Goal: Transaction & Acquisition: Book appointment/travel/reservation

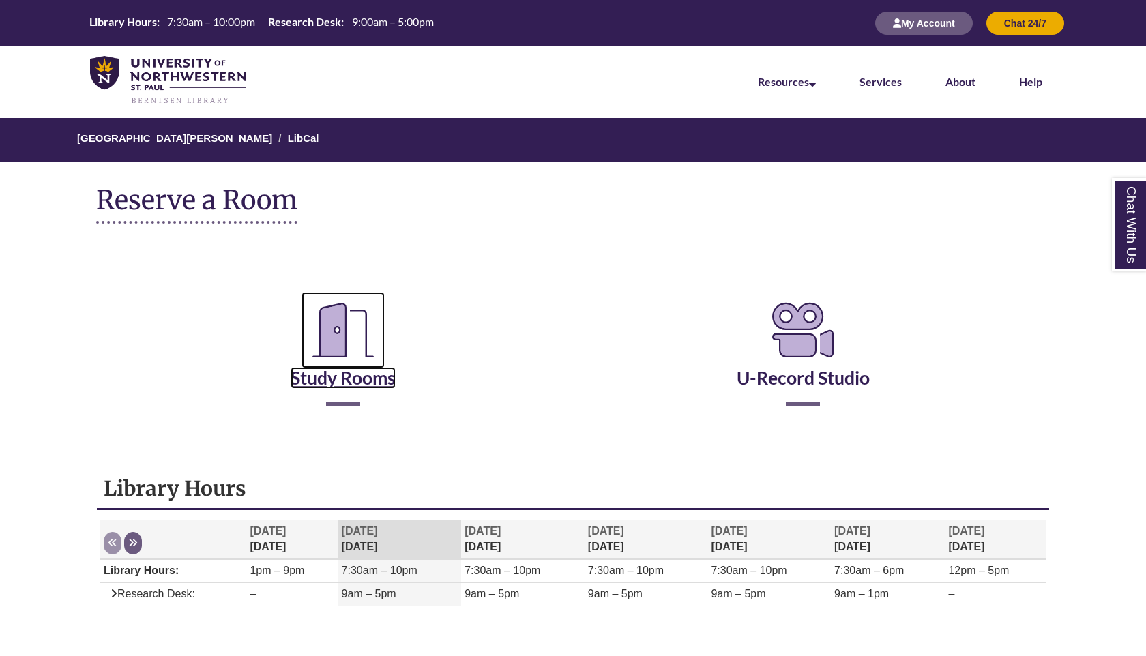
click at [344, 357] on icon "Reserve a Room" at bounding box center [342, 330] width 83 height 76
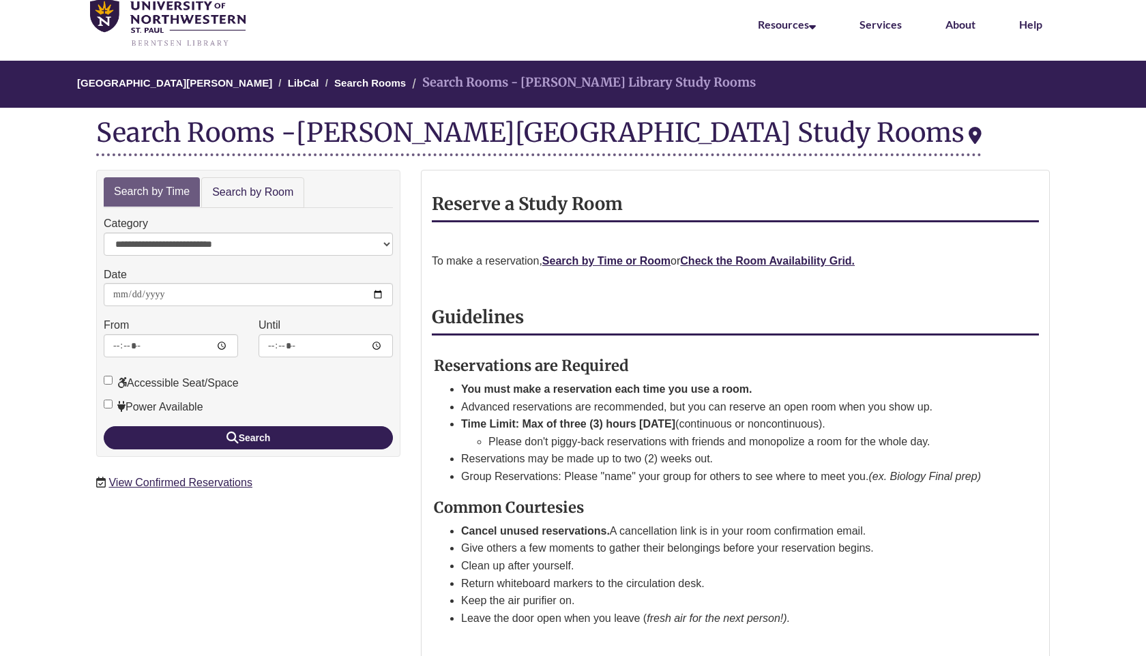
scroll to position [59, 0]
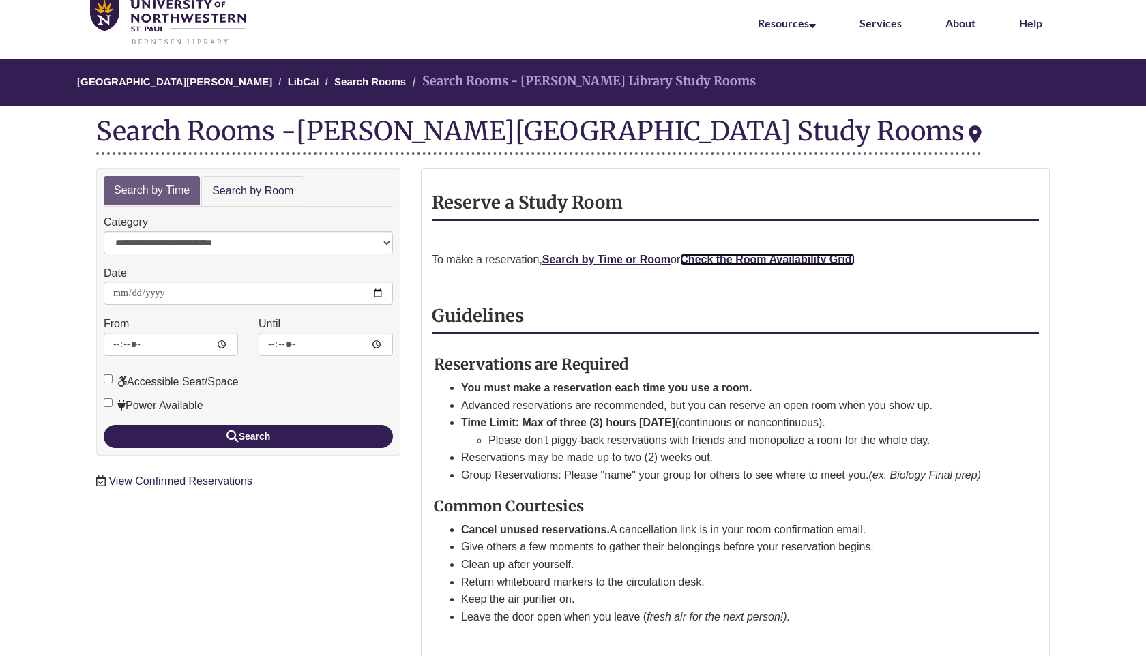
click at [761, 260] on strong "Check the Room Availability Grid." at bounding box center [767, 260] width 175 height 12
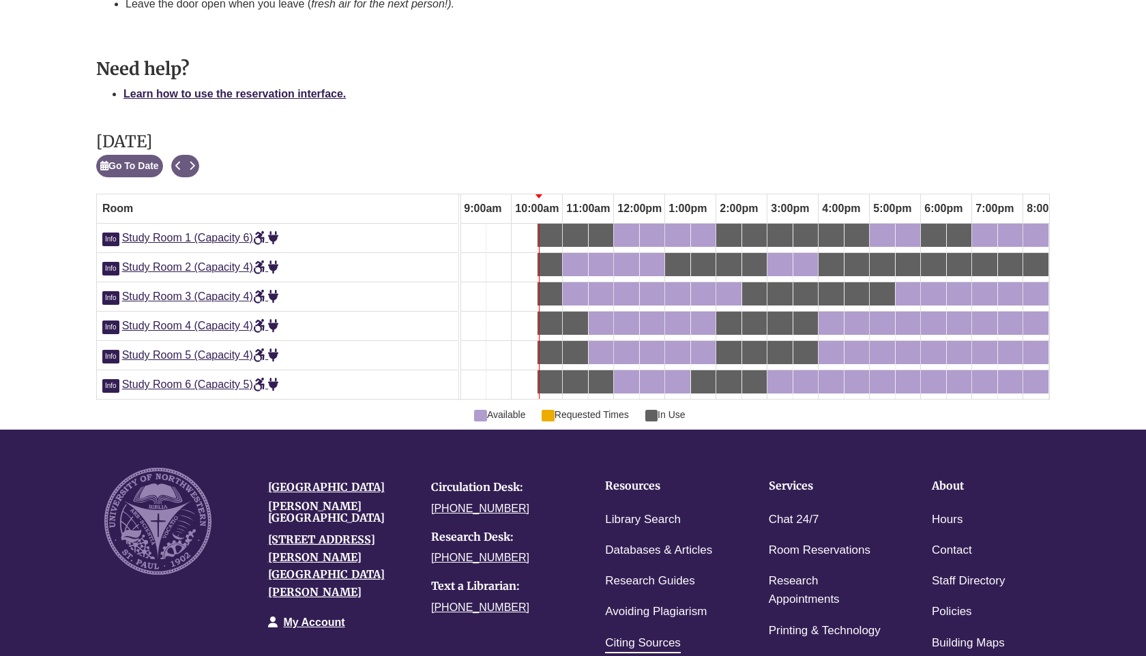
scroll to position [643, 0]
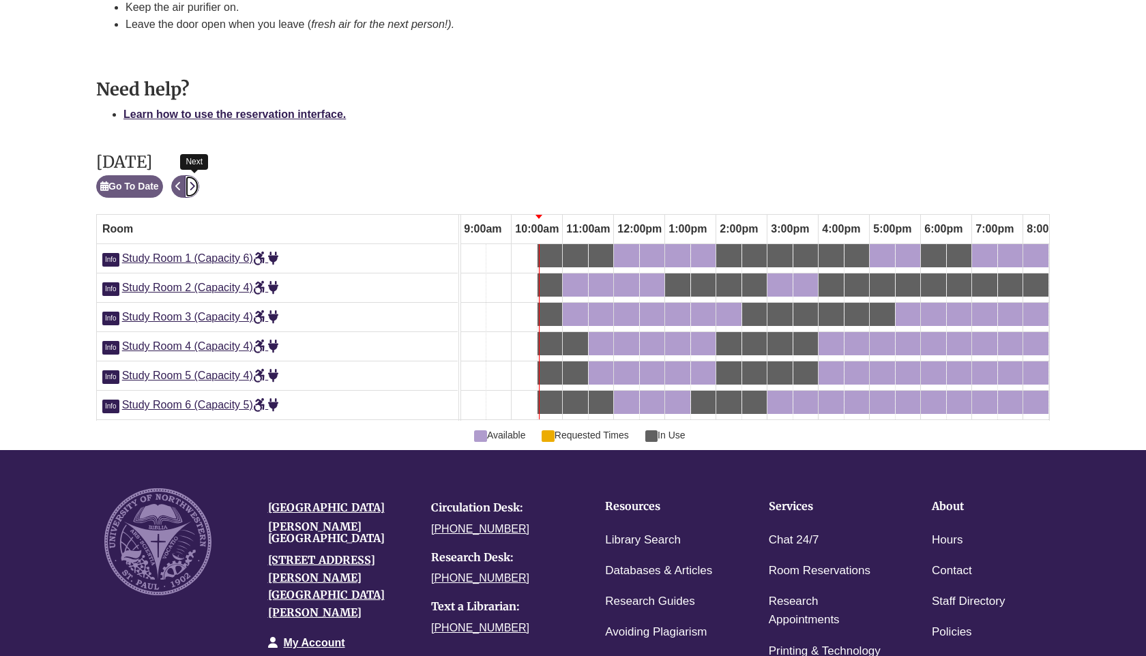
click at [195, 189] on icon "Next" at bounding box center [192, 186] width 6 height 10
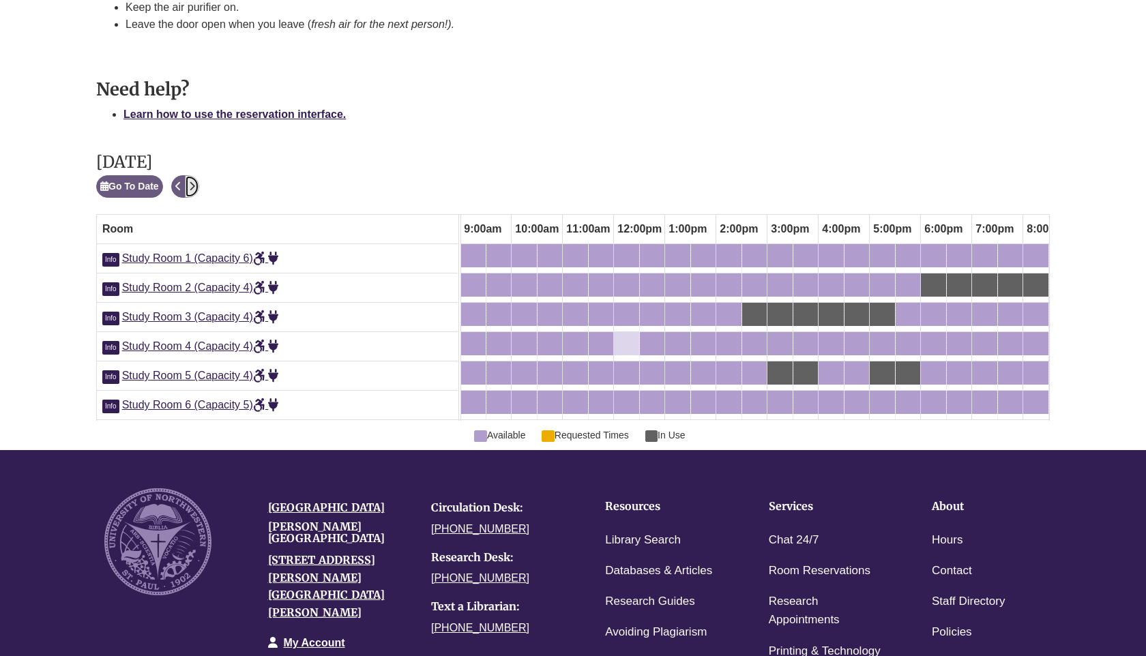
click at [633, 342] on div "12:00pm Tuesday, September 23, 2025 - Study Room 4 - Available" at bounding box center [626, 343] width 23 height 15
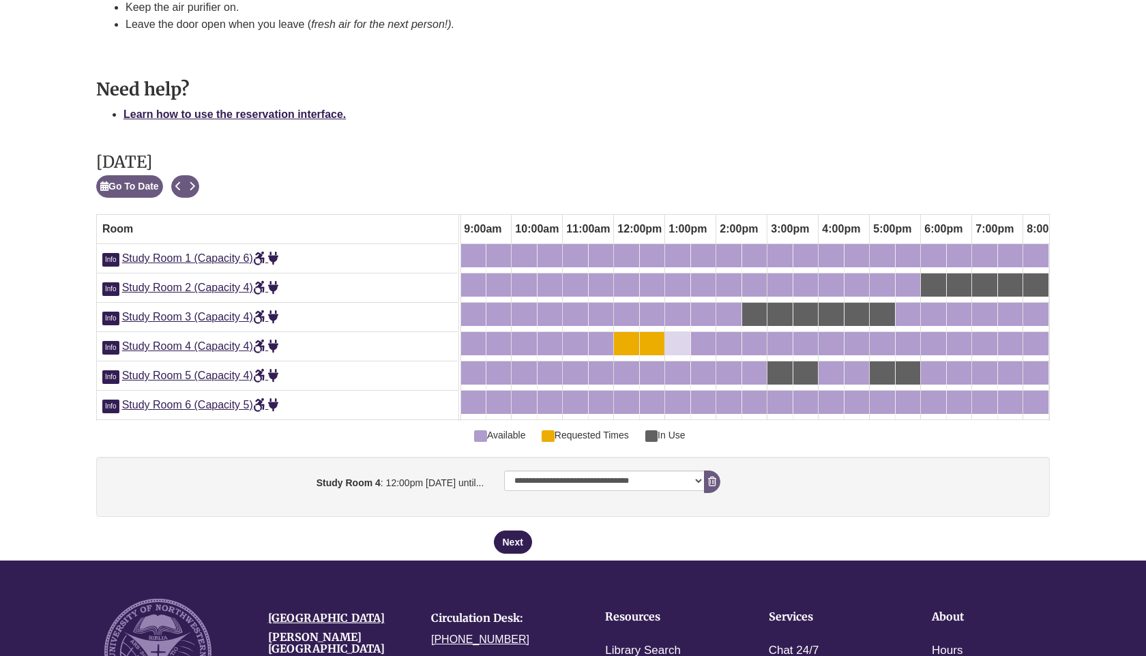
click at [683, 344] on div "1:00pm Tuesday, September 23, 2025 - Study Room 4 - Available" at bounding box center [677, 343] width 23 height 15
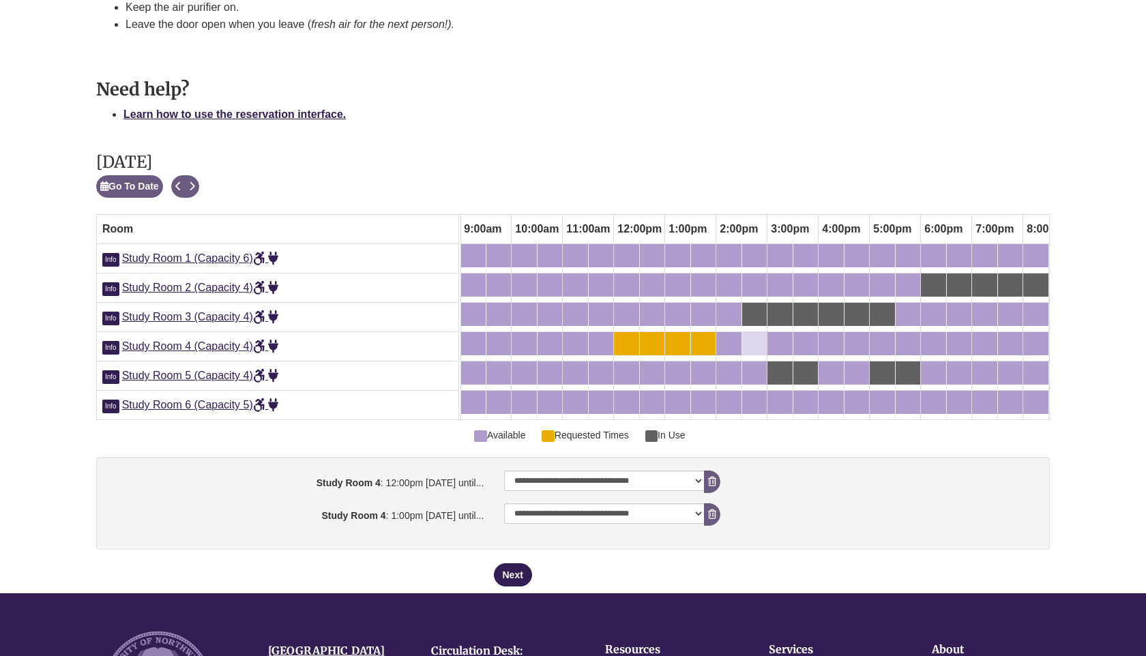
click at [742, 348] on link "2:30pm Tuesday, September 23, 2025 - Study Room 4 - Available" at bounding box center [754, 343] width 25 height 23
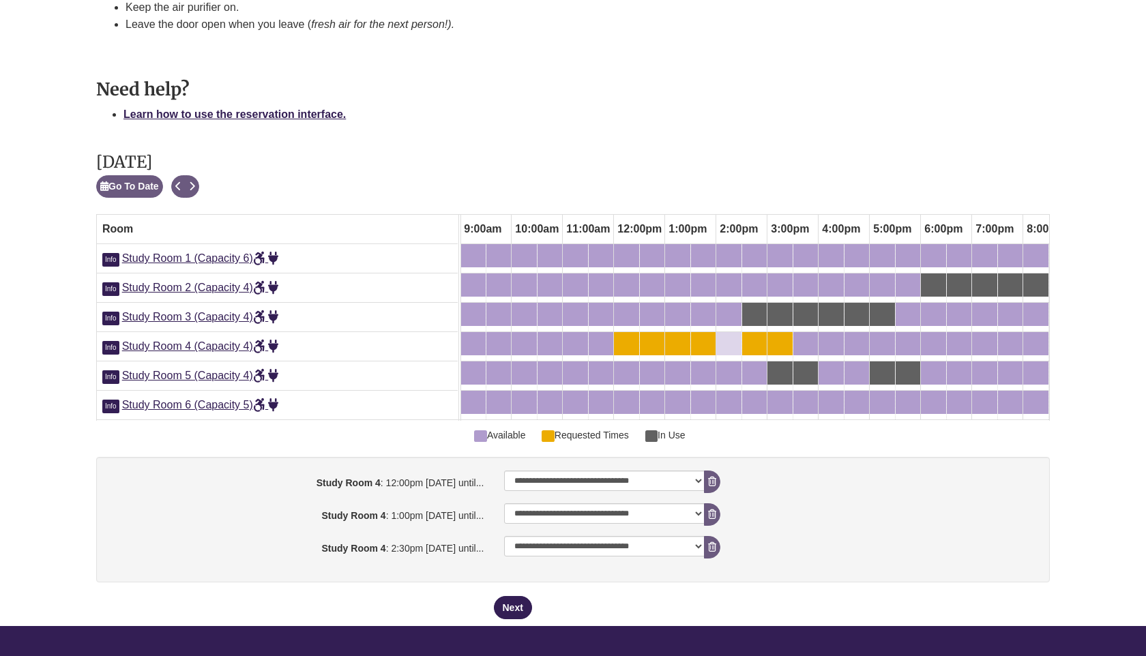
click at [727, 348] on div "2:00pm Tuesday, September 23, 2025 - Study Room 4 - Available" at bounding box center [729, 343] width 23 height 15
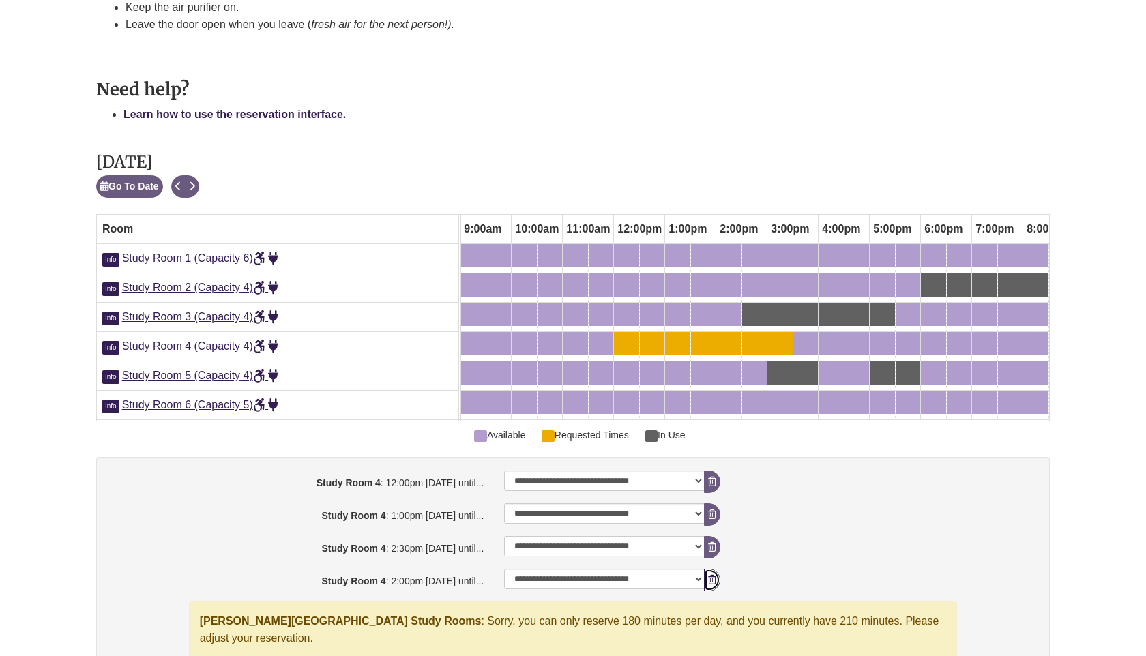
click at [714, 581] on icon "booking form" at bounding box center [712, 580] width 8 height 10
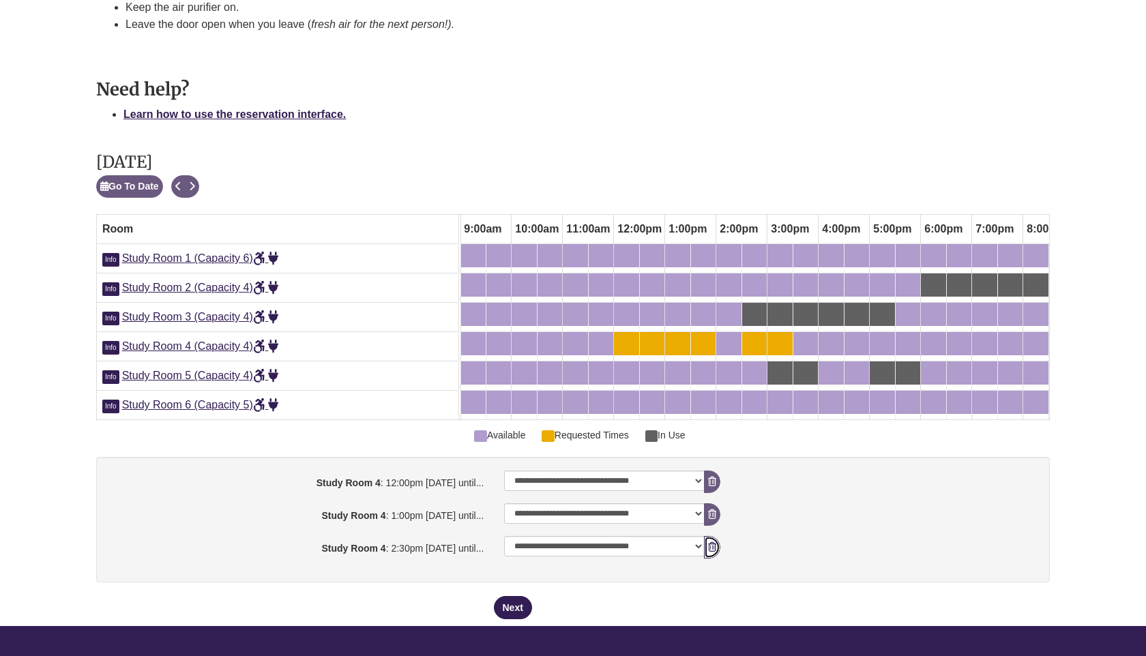
click at [714, 548] on icon "booking form" at bounding box center [712, 547] width 8 height 10
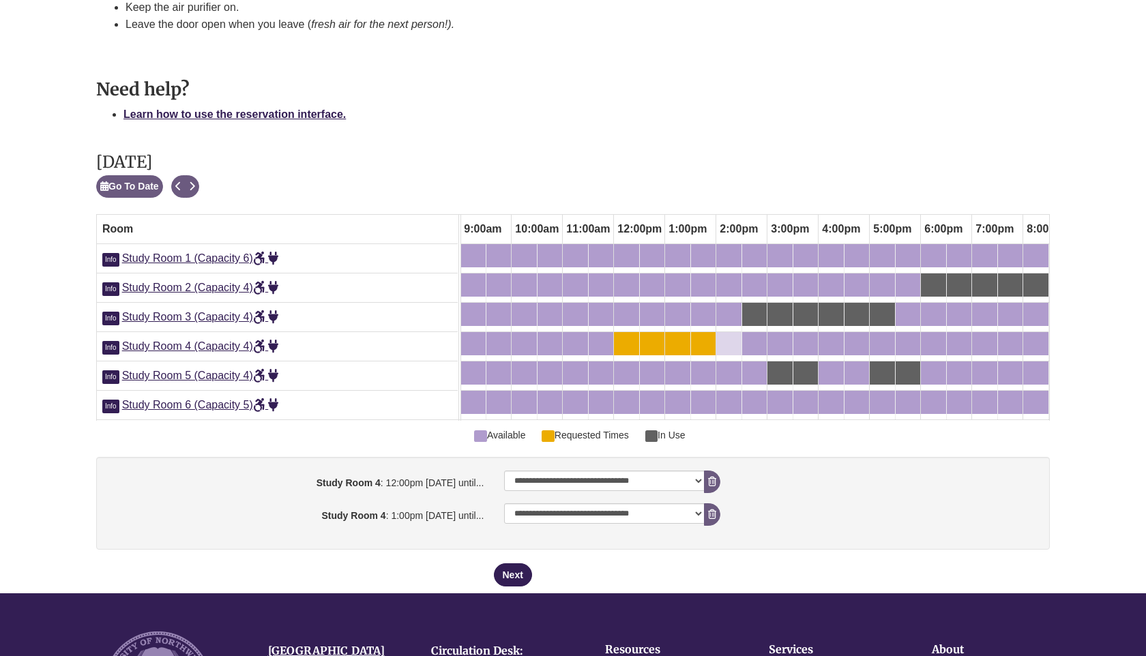
click at [727, 344] on div "2:00pm Tuesday, September 23, 2025 - Study Room 4 - Available" at bounding box center [729, 343] width 23 height 15
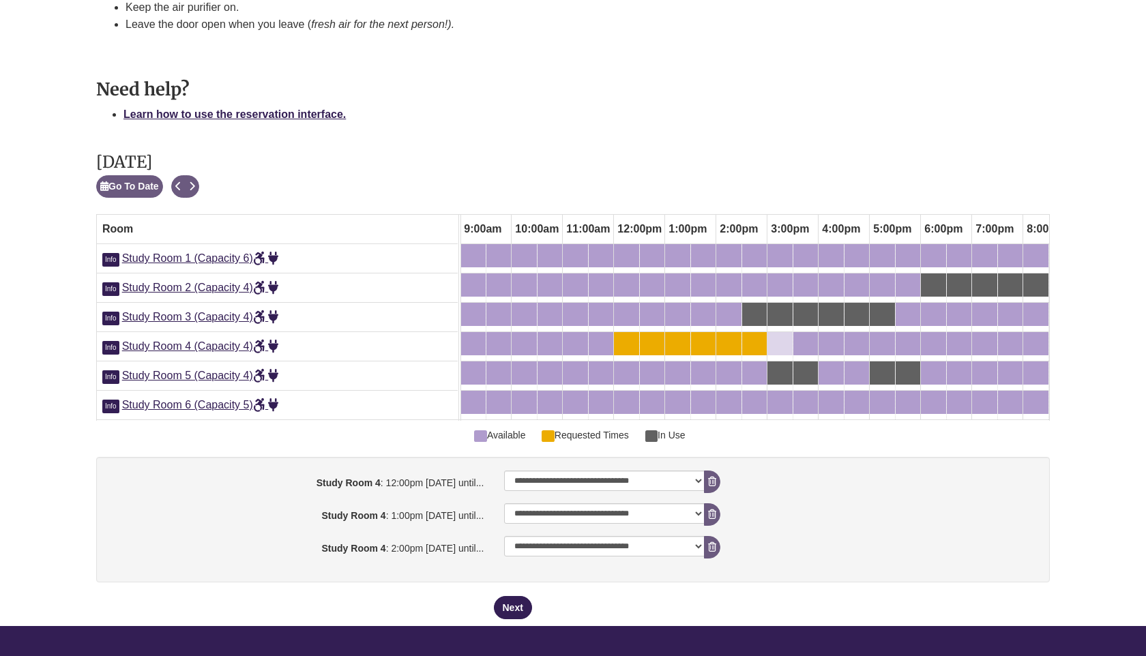
click at [777, 344] on div "3:00pm Tuesday, September 23, 2025 - Study Room 4 - Available" at bounding box center [780, 343] width 23 height 15
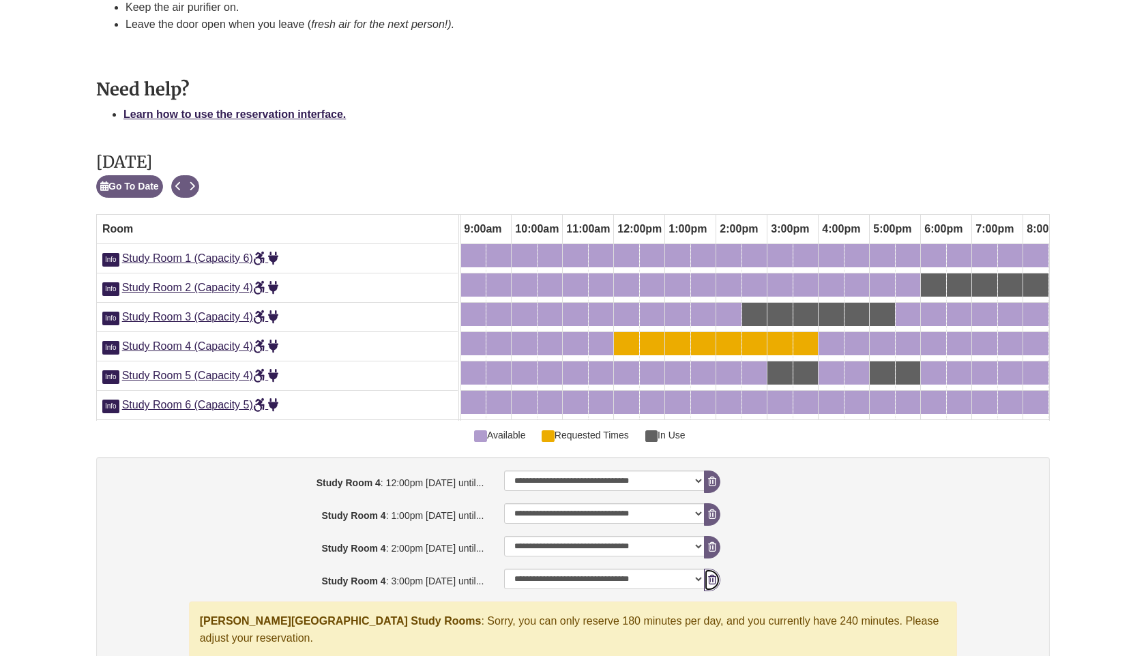
click at [713, 582] on icon "booking form" at bounding box center [712, 580] width 8 height 10
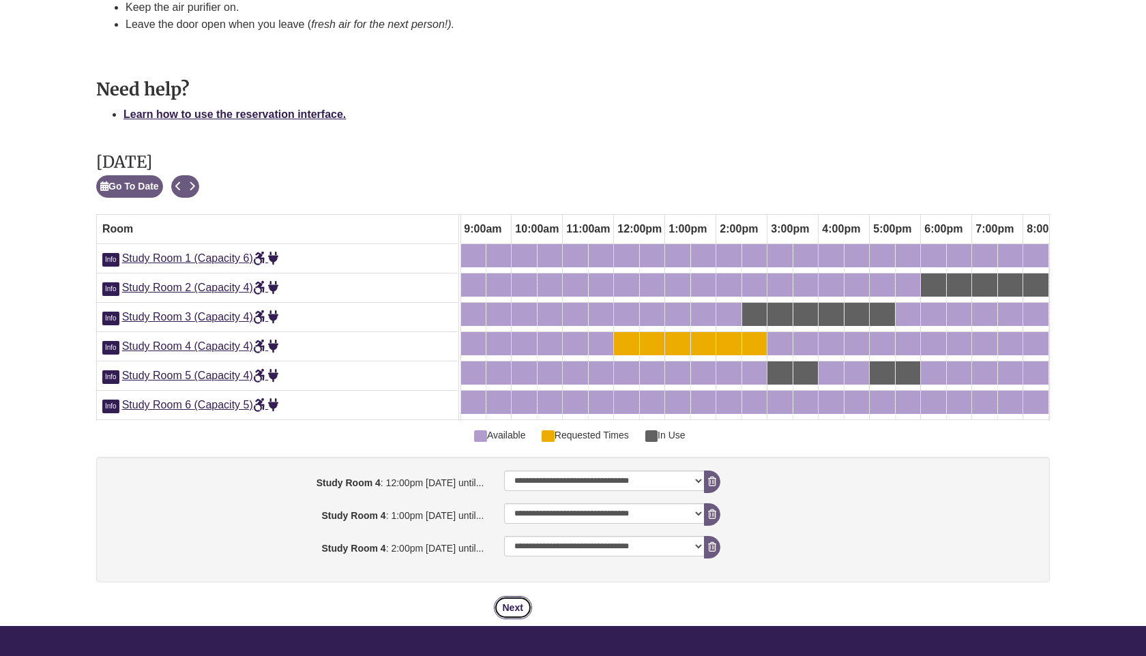
click at [516, 608] on button "Next" at bounding box center [513, 607] width 38 height 23
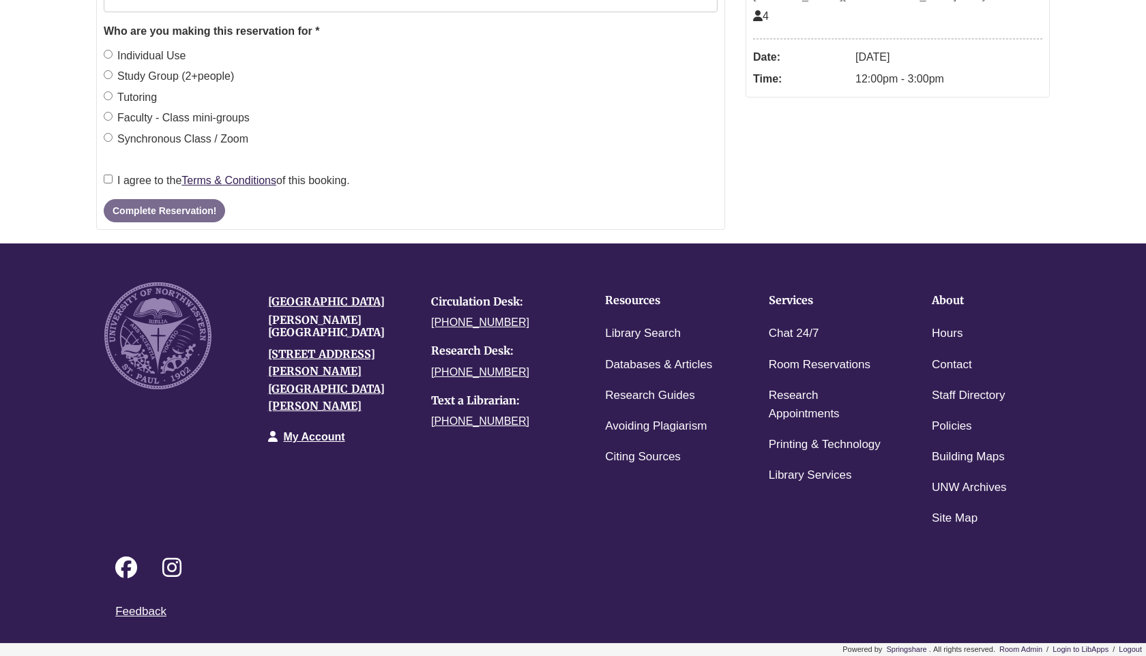
scroll to position [0, 0]
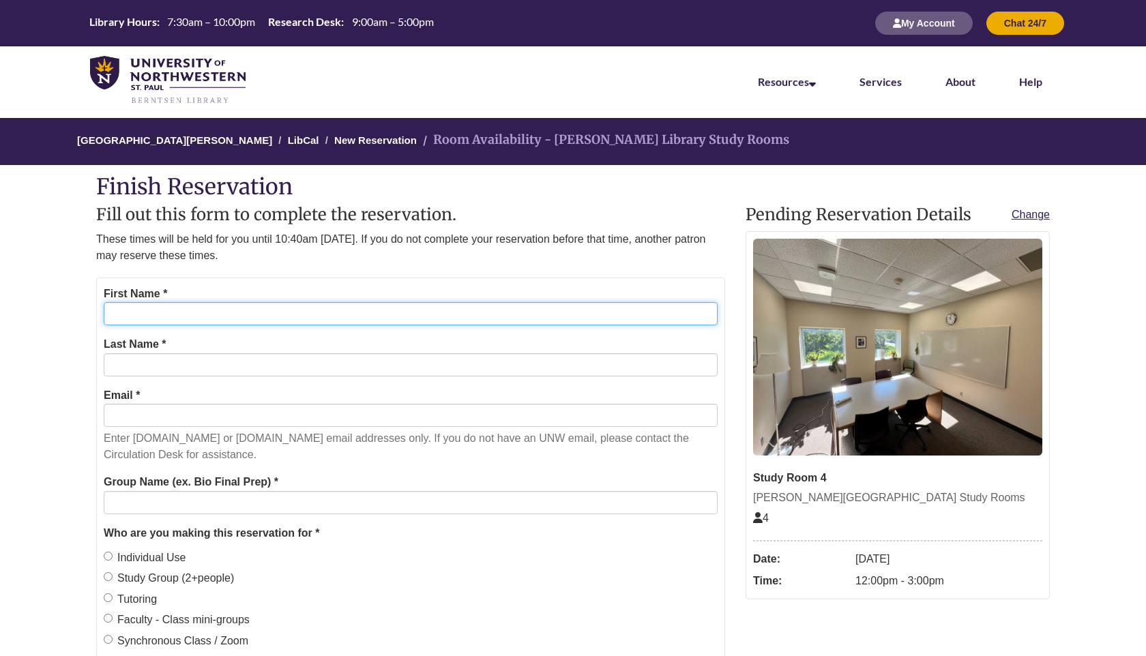
click at [132, 311] on input "First Name *" at bounding box center [411, 313] width 614 height 23
type input "*******"
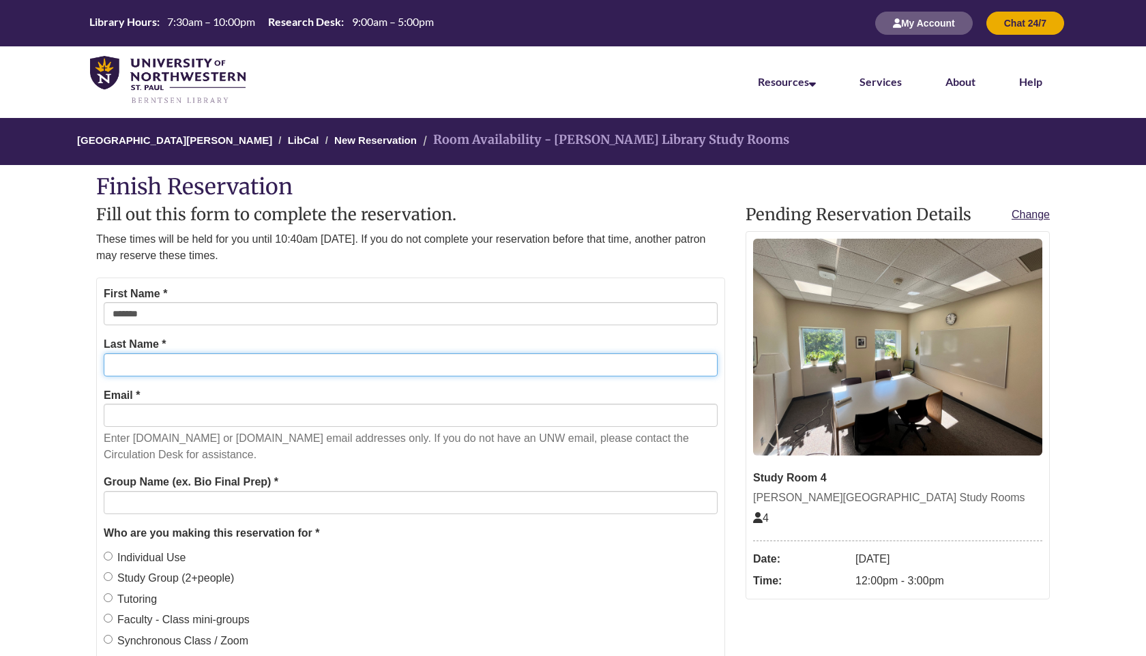
click at [140, 372] on input "Last Name *" at bounding box center [411, 364] width 614 height 23
type input "******"
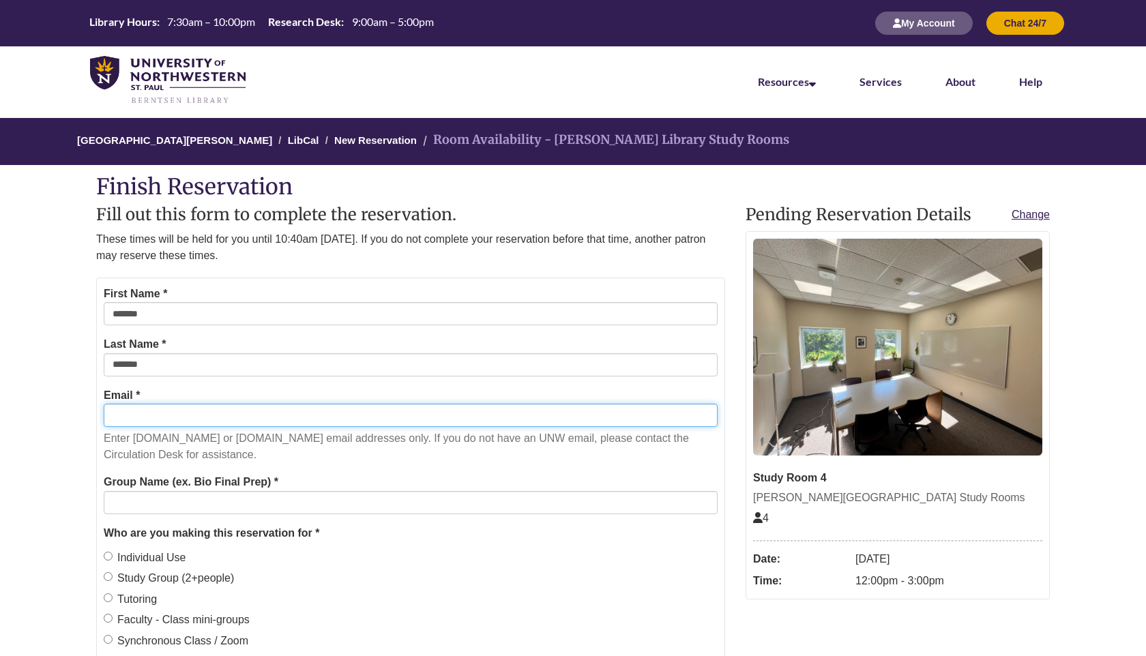
click at [138, 417] on input "Email *" at bounding box center [411, 415] width 614 height 23
type input "**********"
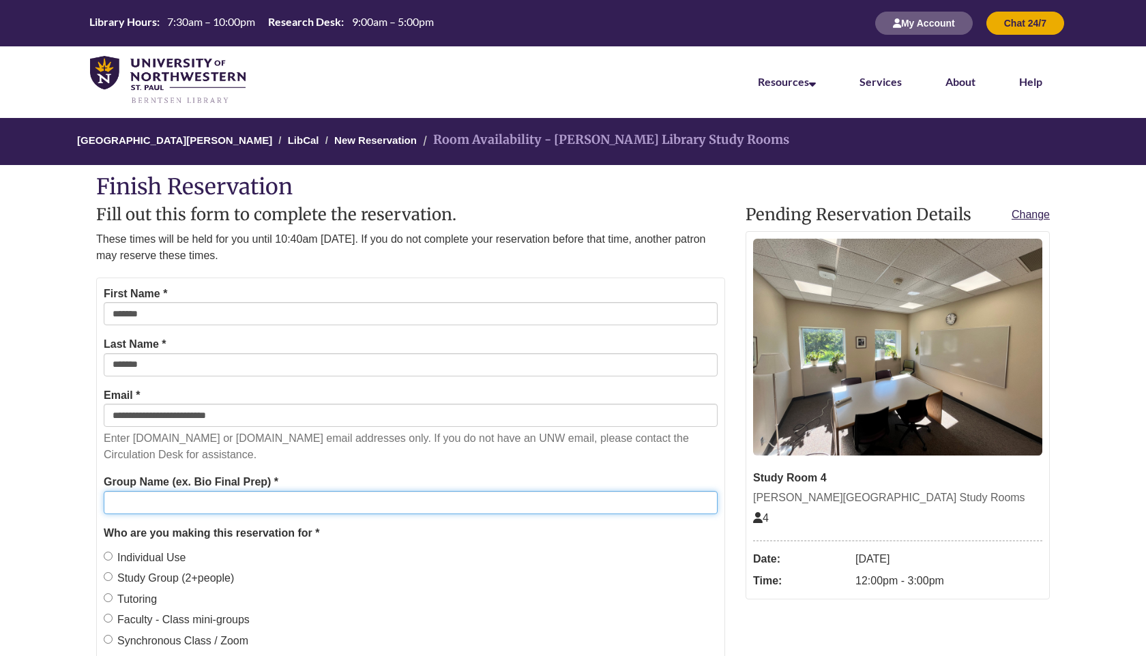
click at [153, 505] on input "Group Name (ex. Bio Final Prep) *" at bounding box center [411, 502] width 614 height 23
type input "**********"
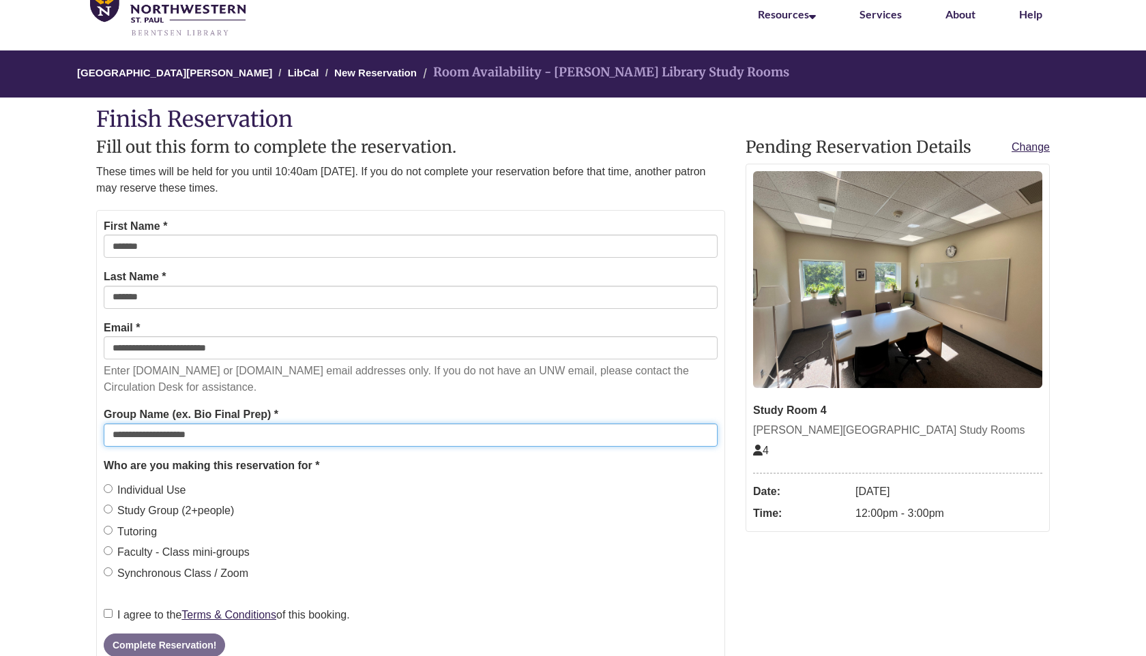
scroll to position [293, 0]
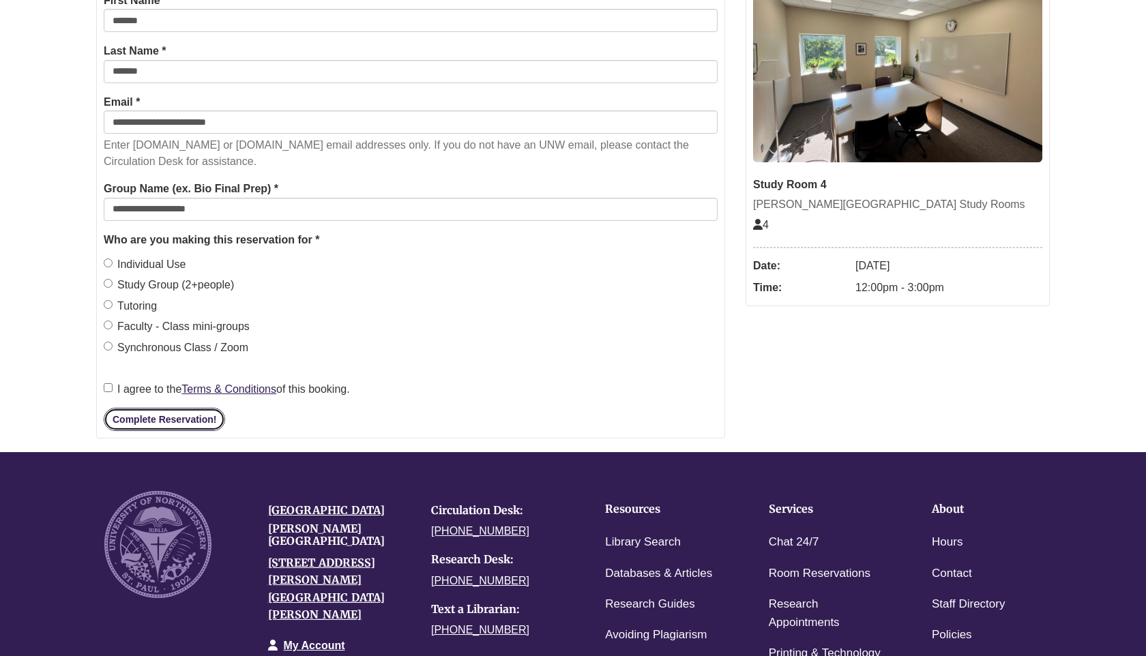
click at [154, 418] on button "Complete Reservation!" at bounding box center [164, 419] width 121 height 23
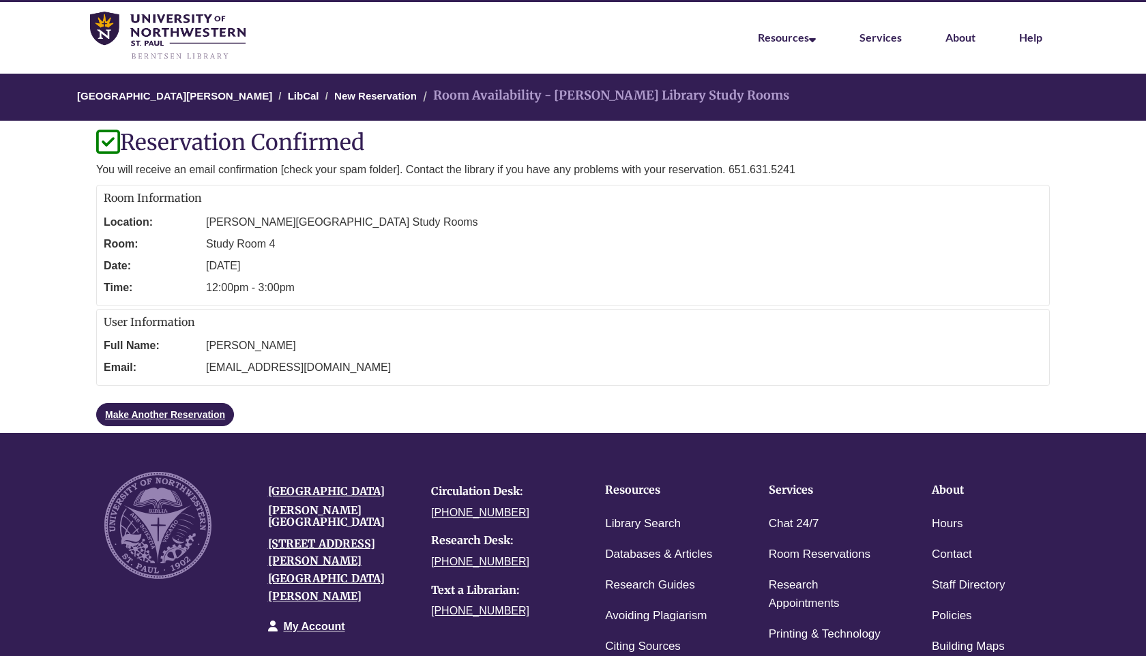
scroll to position [0, 0]
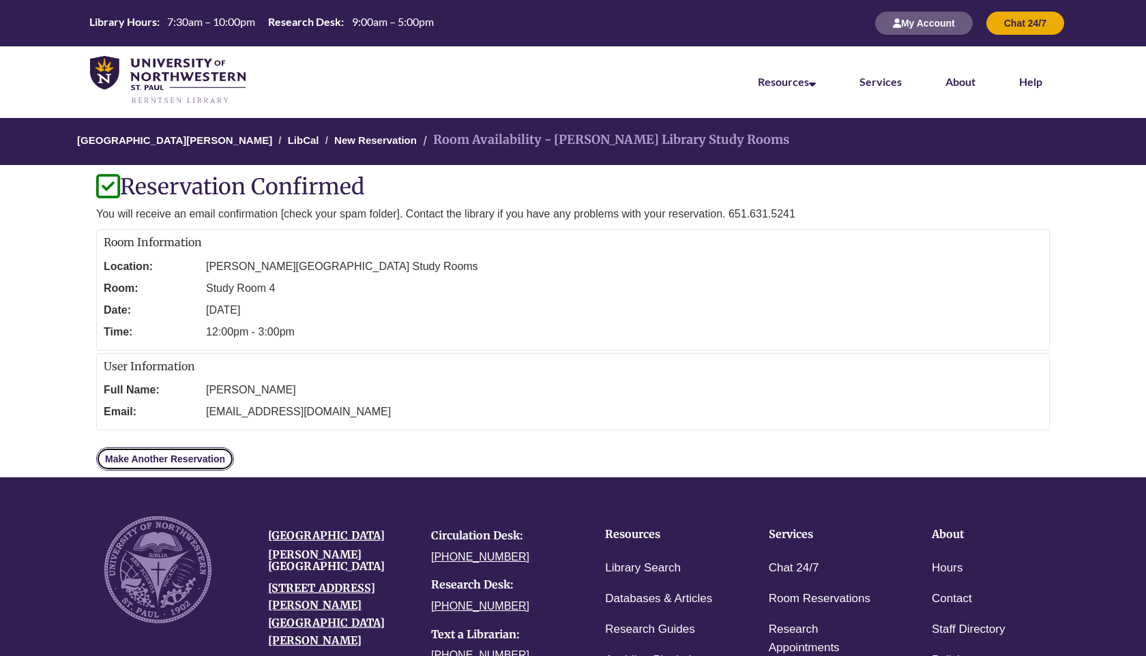
click at [151, 458] on link "Make Another Reservation" at bounding box center [165, 458] width 138 height 23
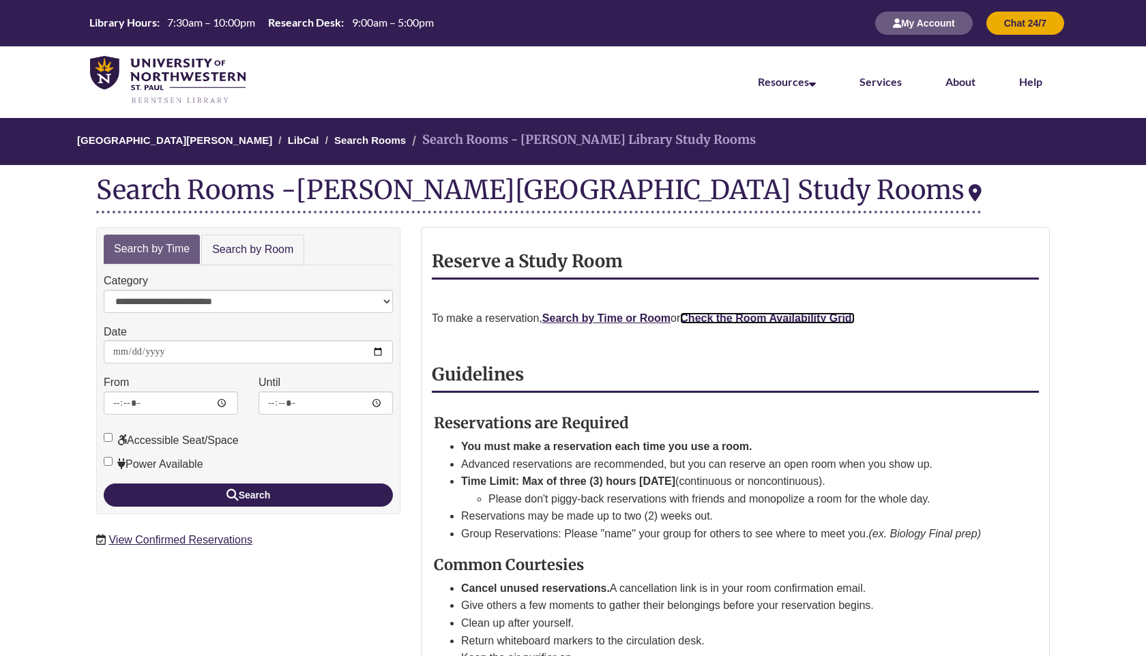
click at [771, 316] on strong "Check the Room Availability Grid." at bounding box center [767, 318] width 175 height 12
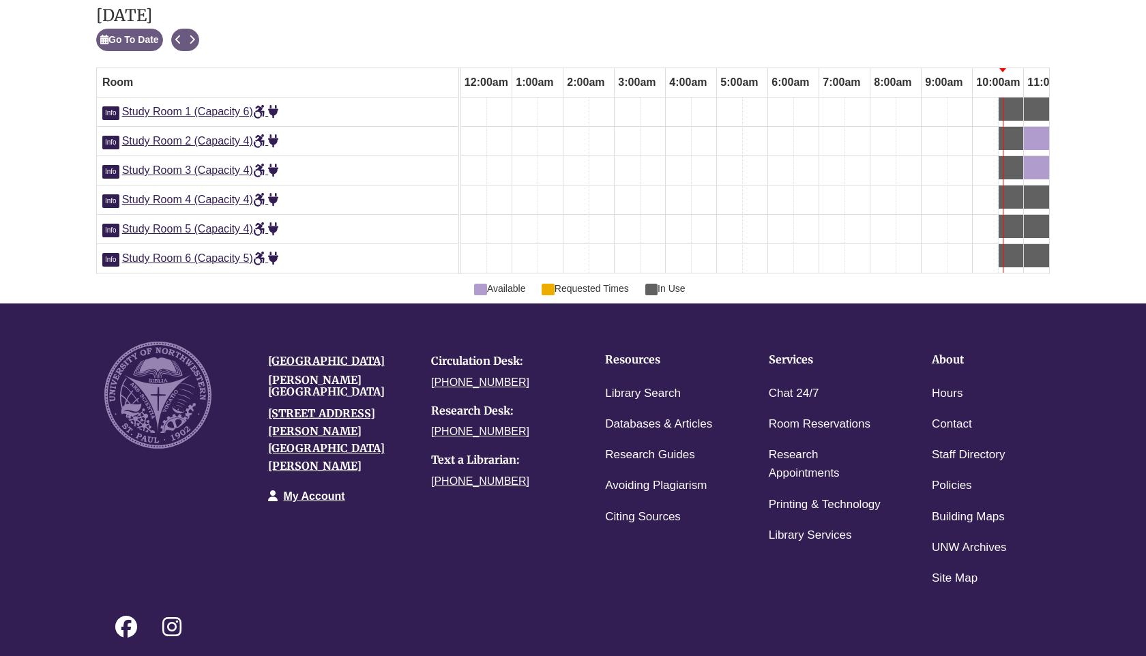
scroll to position [0, 461]
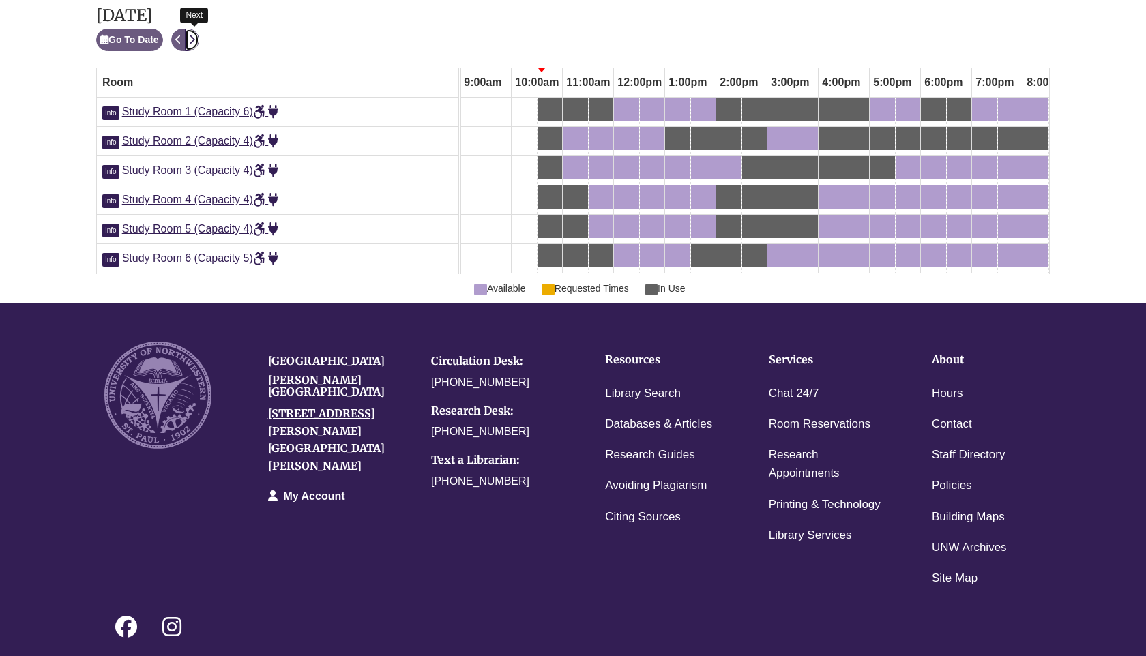
click at [195, 40] on icon "Next" at bounding box center [192, 40] width 6 height 10
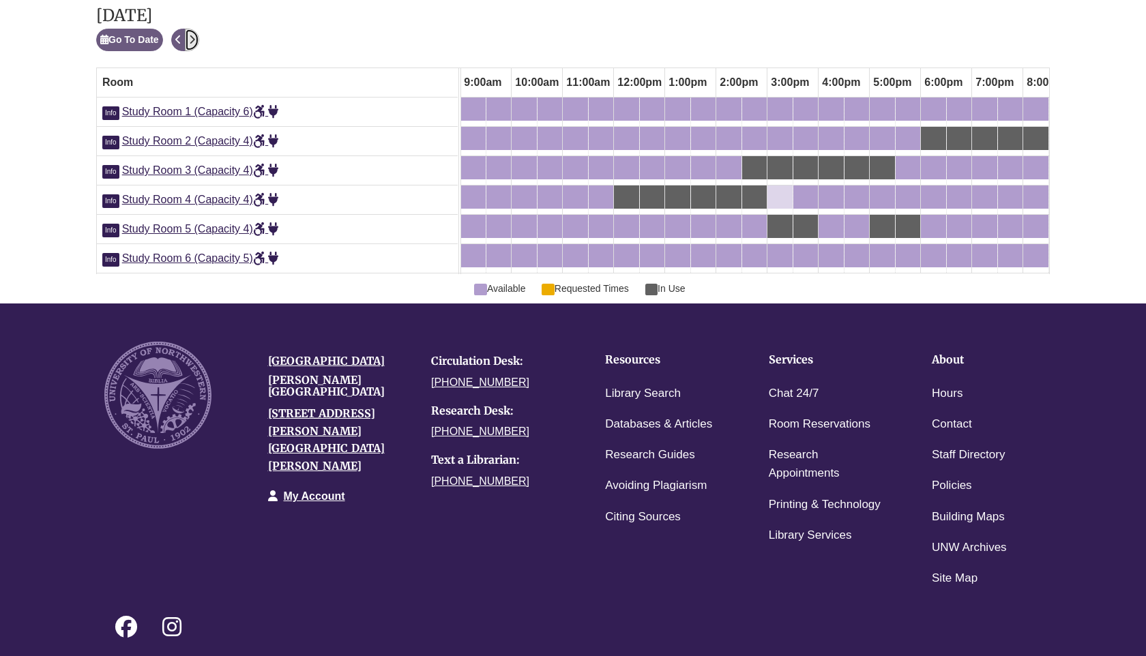
click at [787, 197] on div "3:00pm Tuesday, September 23, 2025 - Study Room 4 - Available" at bounding box center [780, 197] width 23 height 15
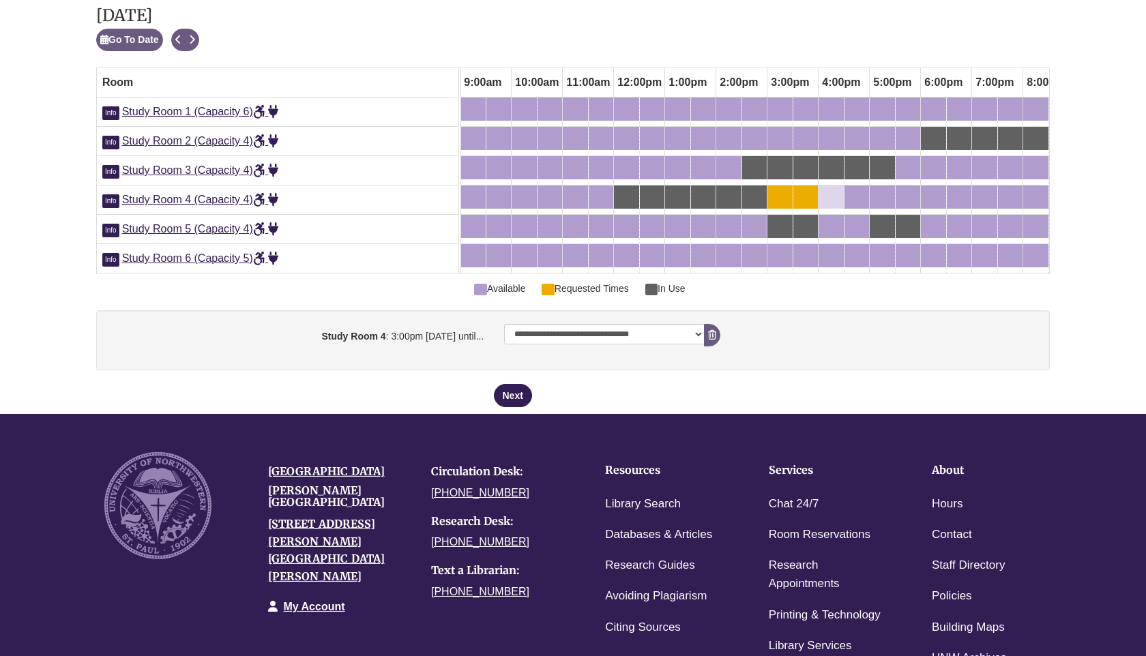
click at [834, 198] on div "4:00pm Tuesday, September 23, 2025 - Study Room 4 - Available" at bounding box center [831, 197] width 23 height 15
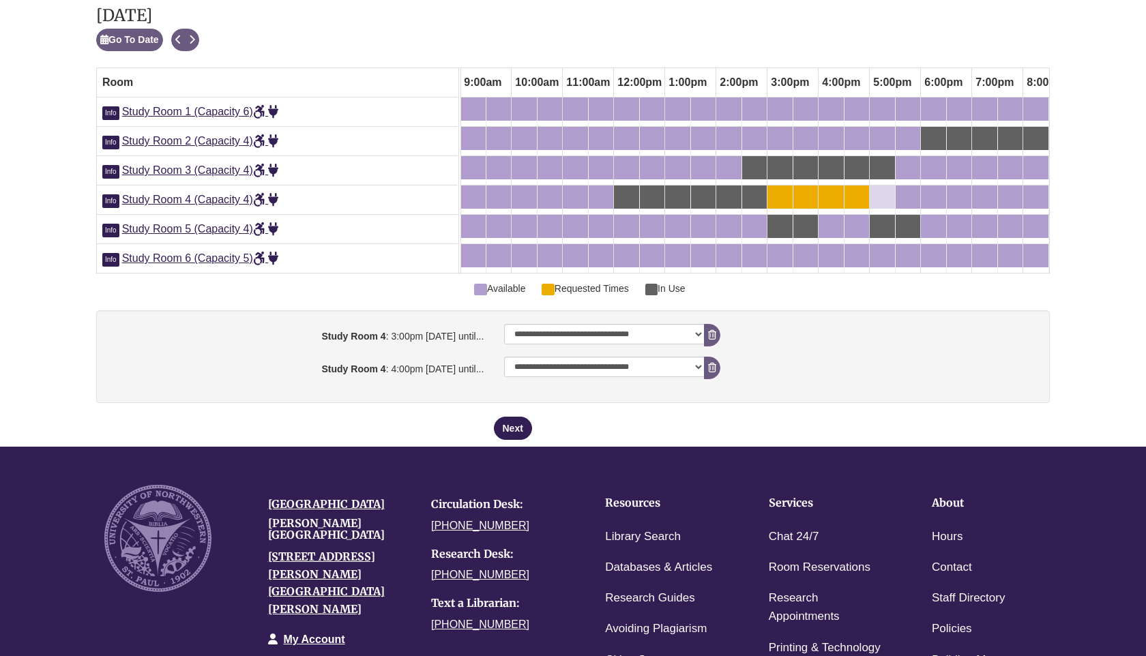
click at [883, 197] on div "5:00pm Tuesday, September 23, 2025 - Study Room 4 - Available" at bounding box center [882, 197] width 23 height 15
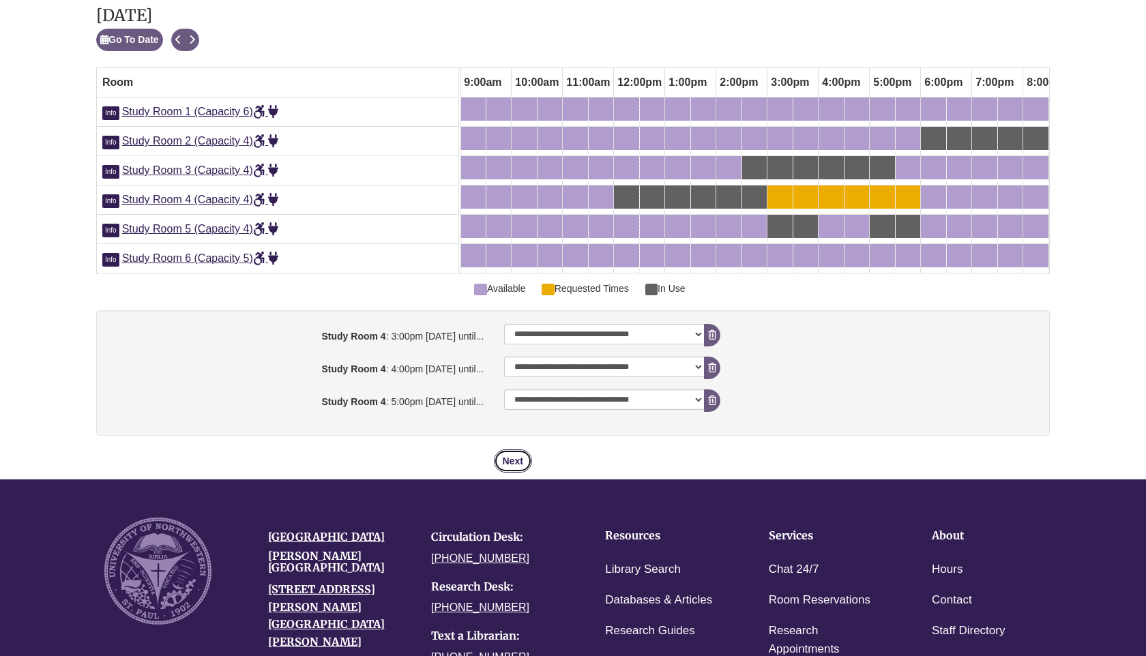
click at [513, 456] on button "Next" at bounding box center [513, 461] width 38 height 23
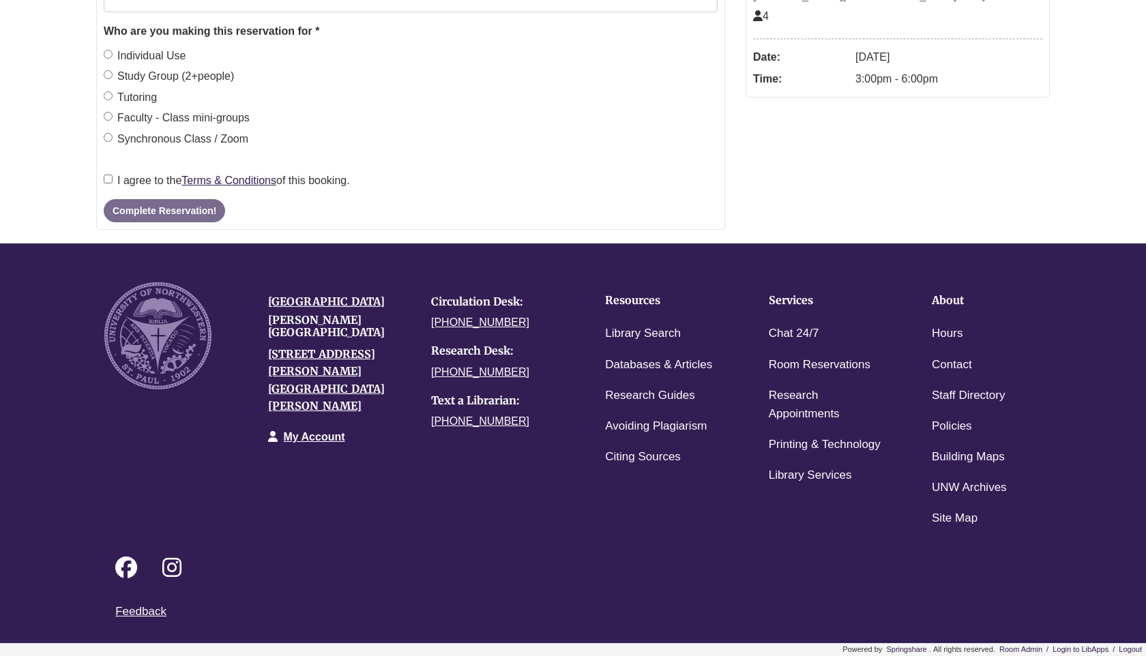
scroll to position [0, 0]
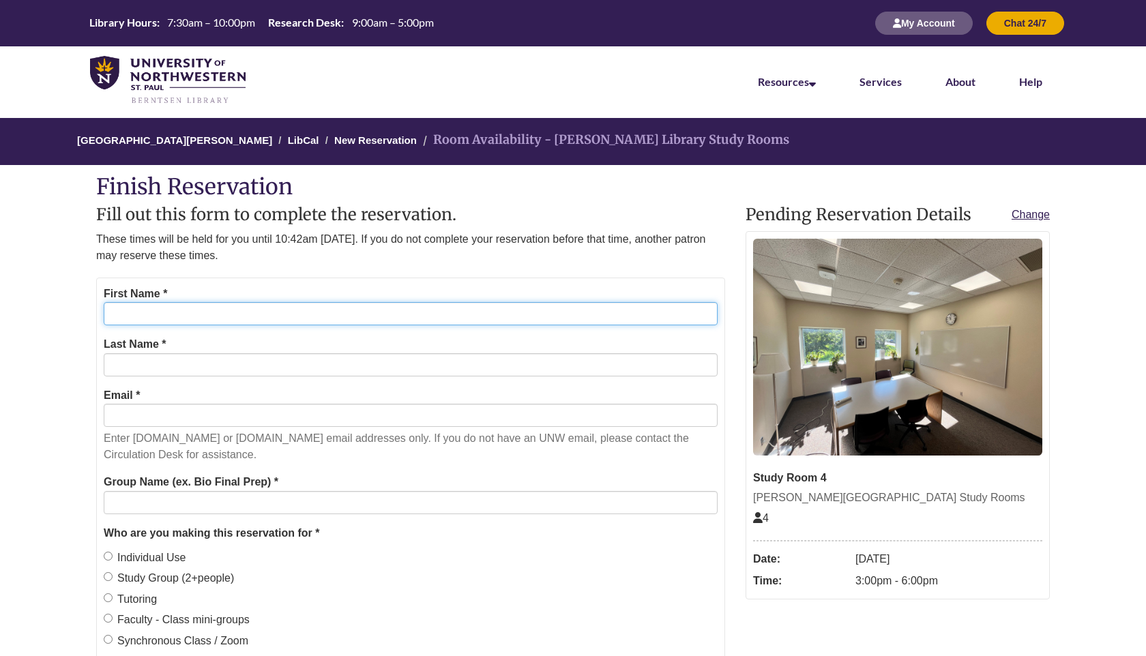
click at [148, 325] on input "First Name *" at bounding box center [411, 313] width 614 height 23
type input "*****"
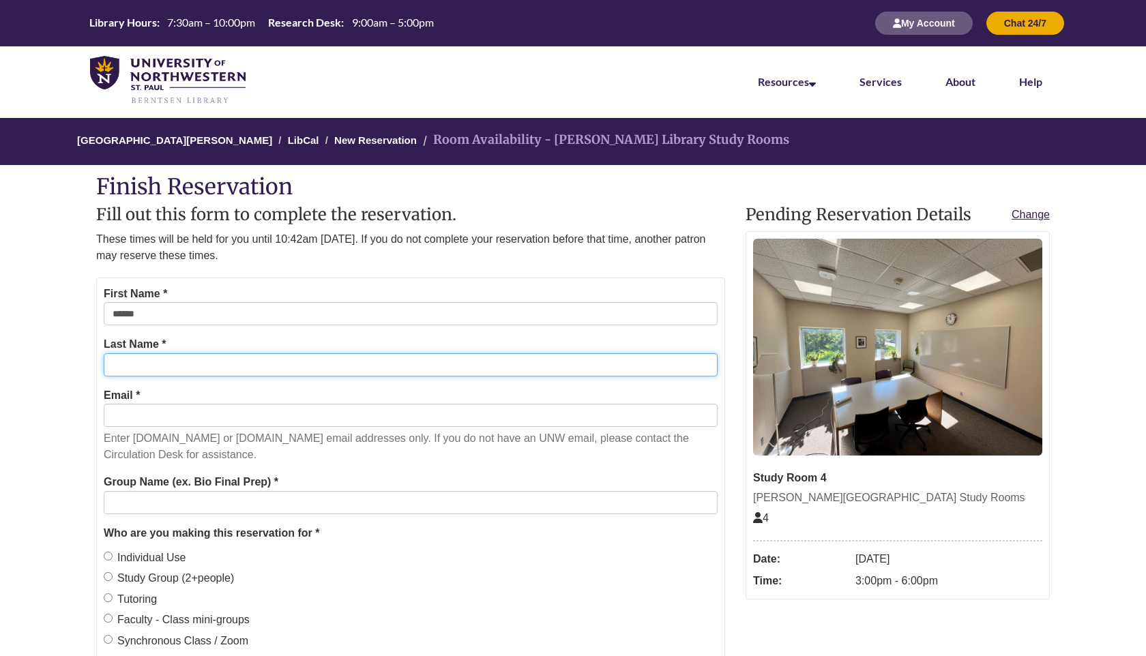
click at [130, 369] on input "Last Name *" at bounding box center [411, 364] width 614 height 23
type input "******"
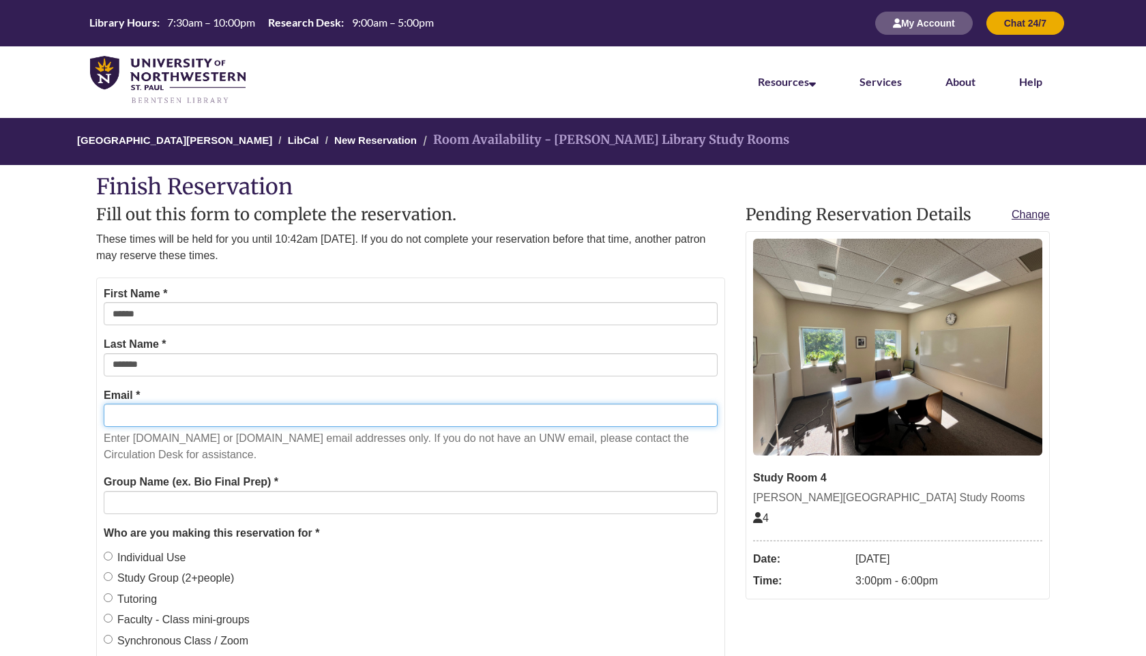
click at [154, 415] on input "Email *" at bounding box center [411, 415] width 614 height 23
click at [128, 415] on input "Email *" at bounding box center [411, 415] width 614 height 23
paste input "**********"
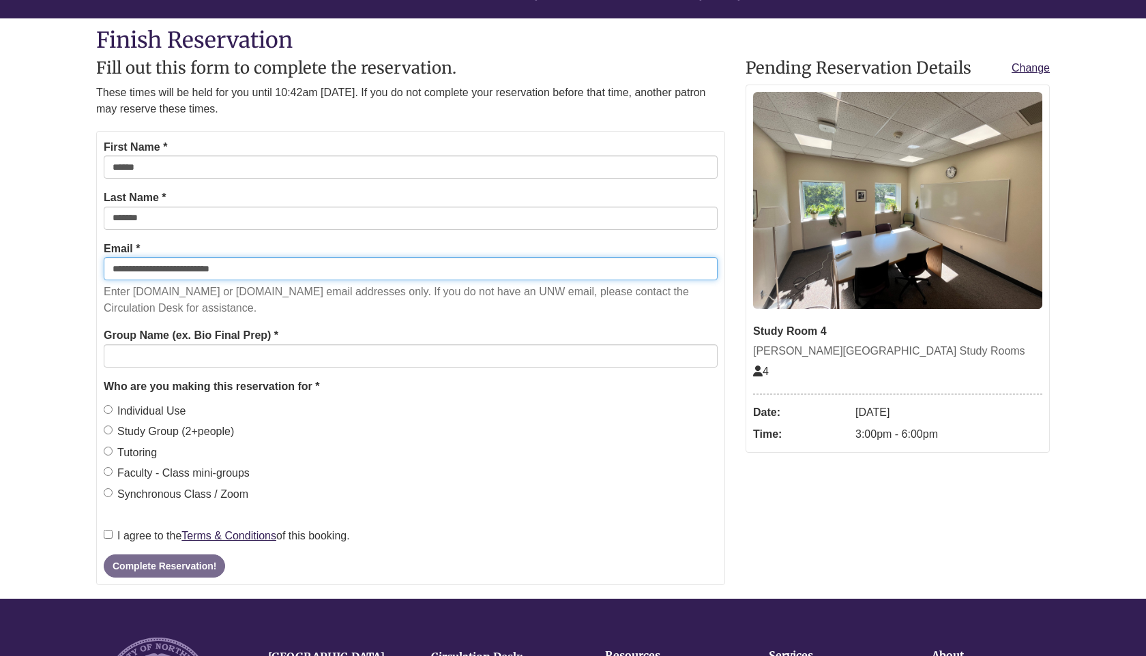
scroll to position [213, 0]
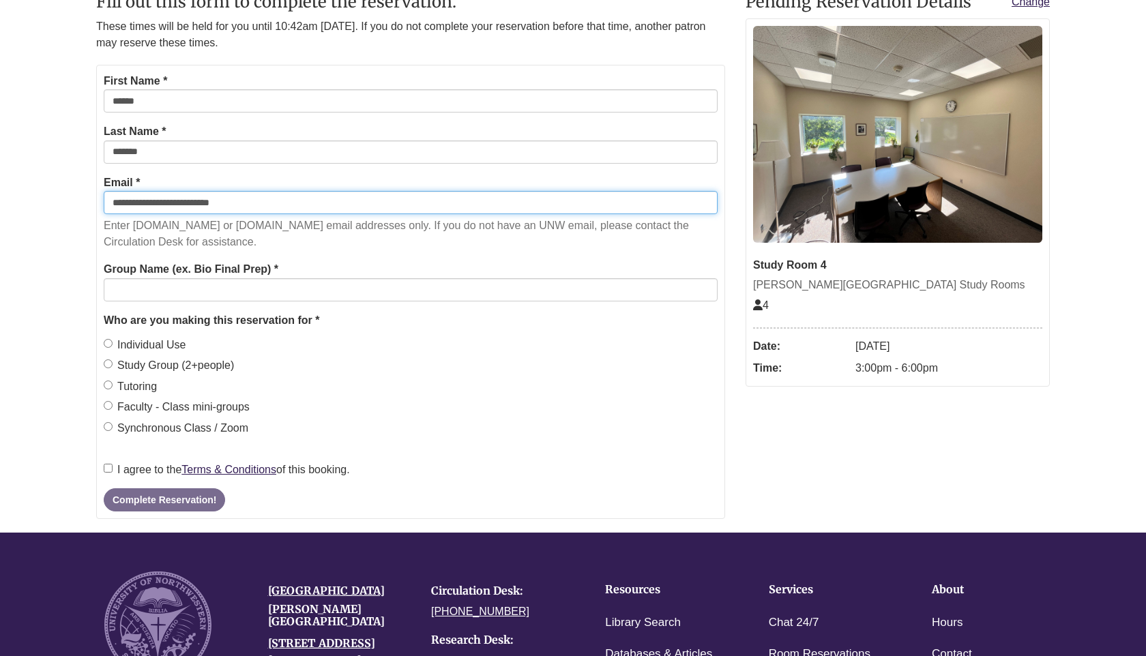
type input "**********"
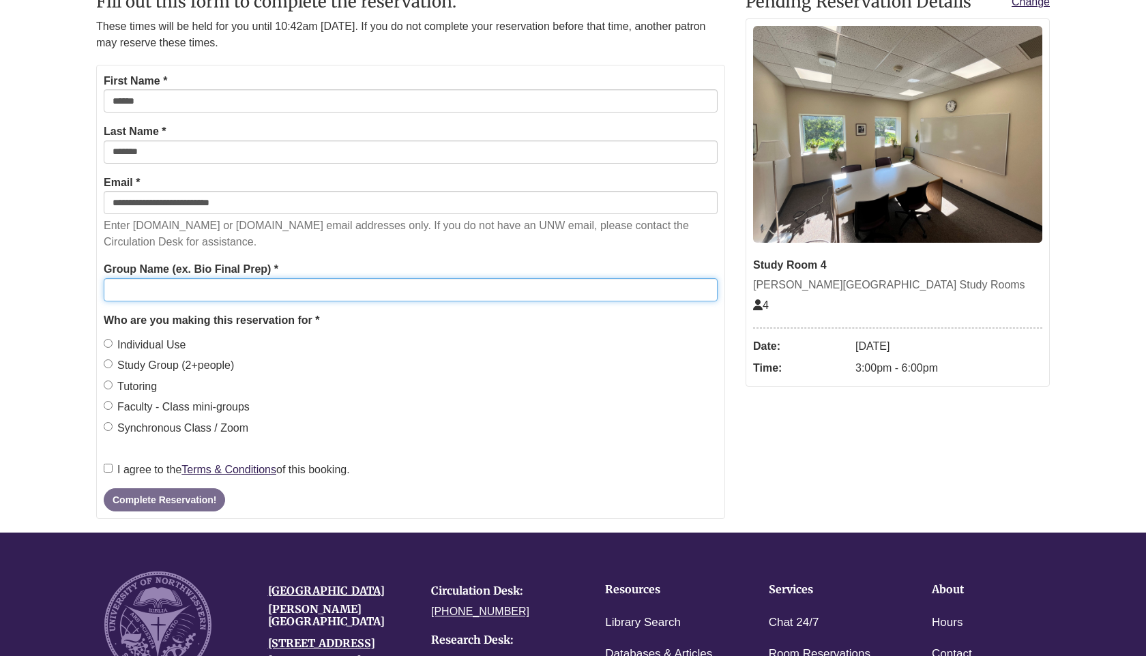
click at [136, 289] on input "Group Name (ex. Bio Final Prep) *" at bounding box center [411, 289] width 614 height 23
type input "**********"
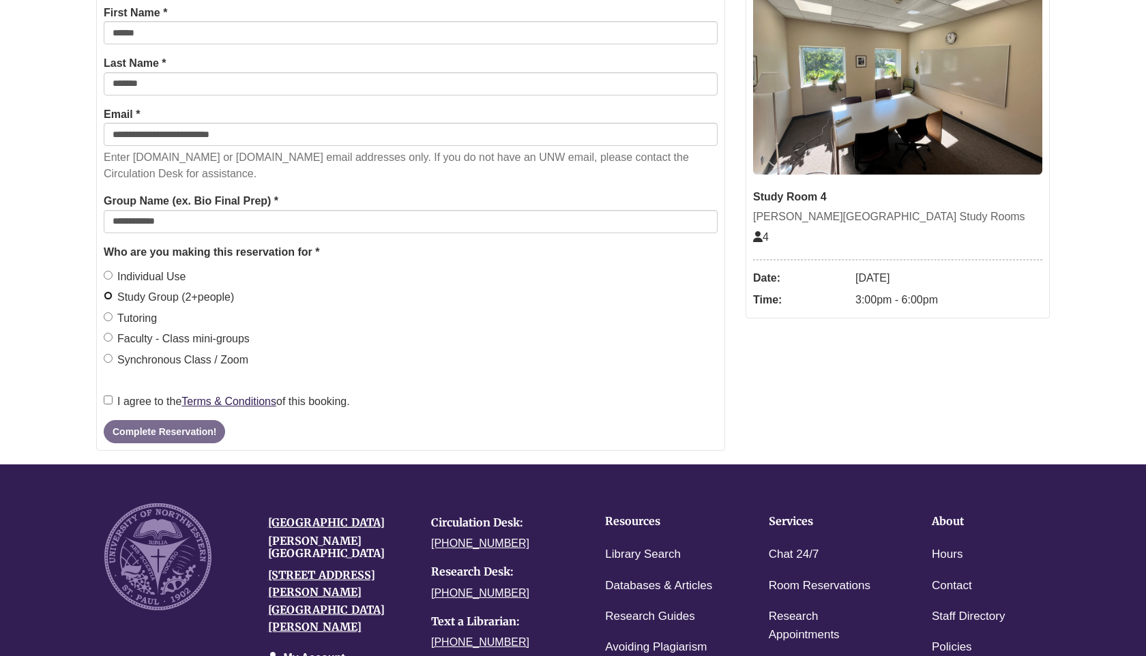
scroll to position [282, 0]
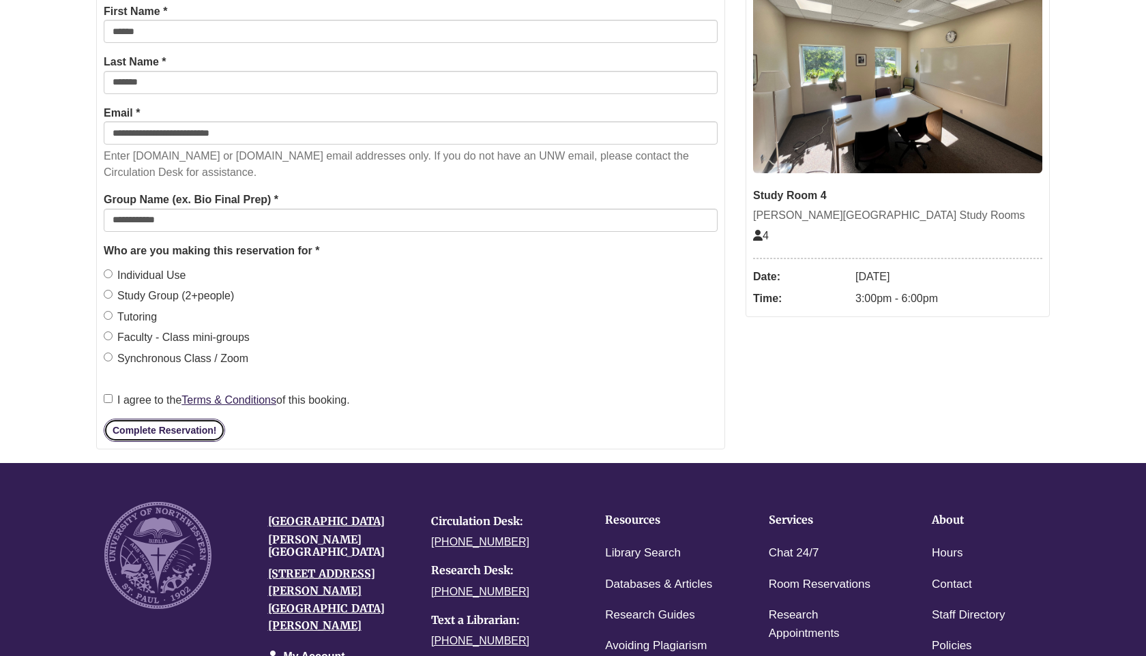
click at [145, 432] on button "Complete Reservation!" at bounding box center [164, 430] width 121 height 23
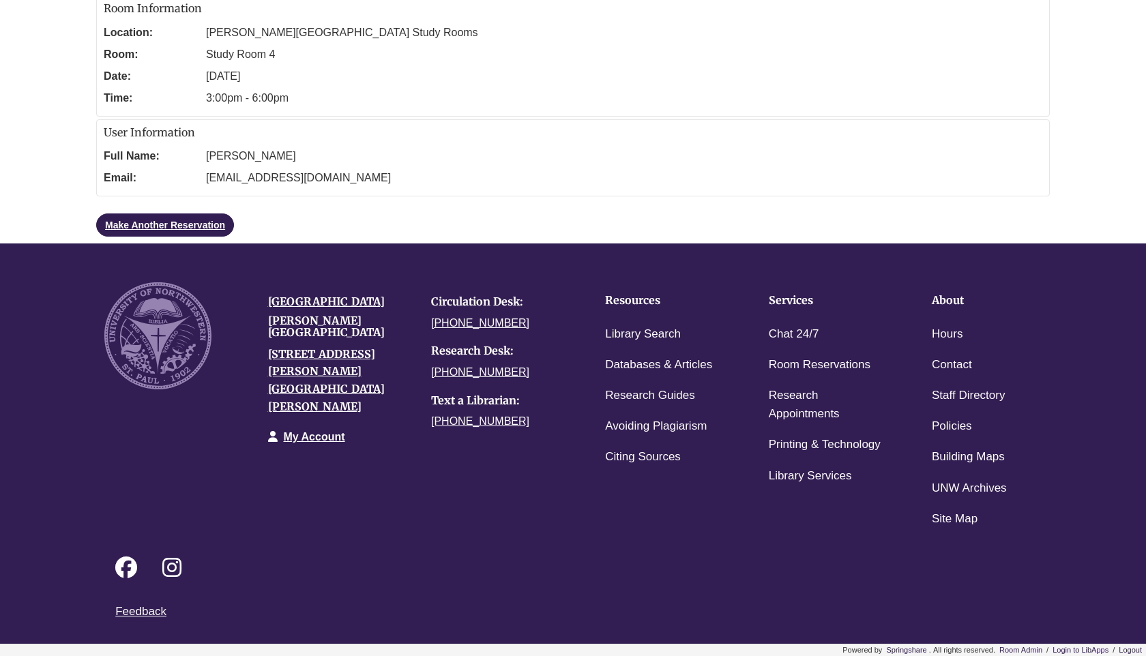
scroll to position [0, 0]
